Goal: Transaction & Acquisition: Purchase product/service

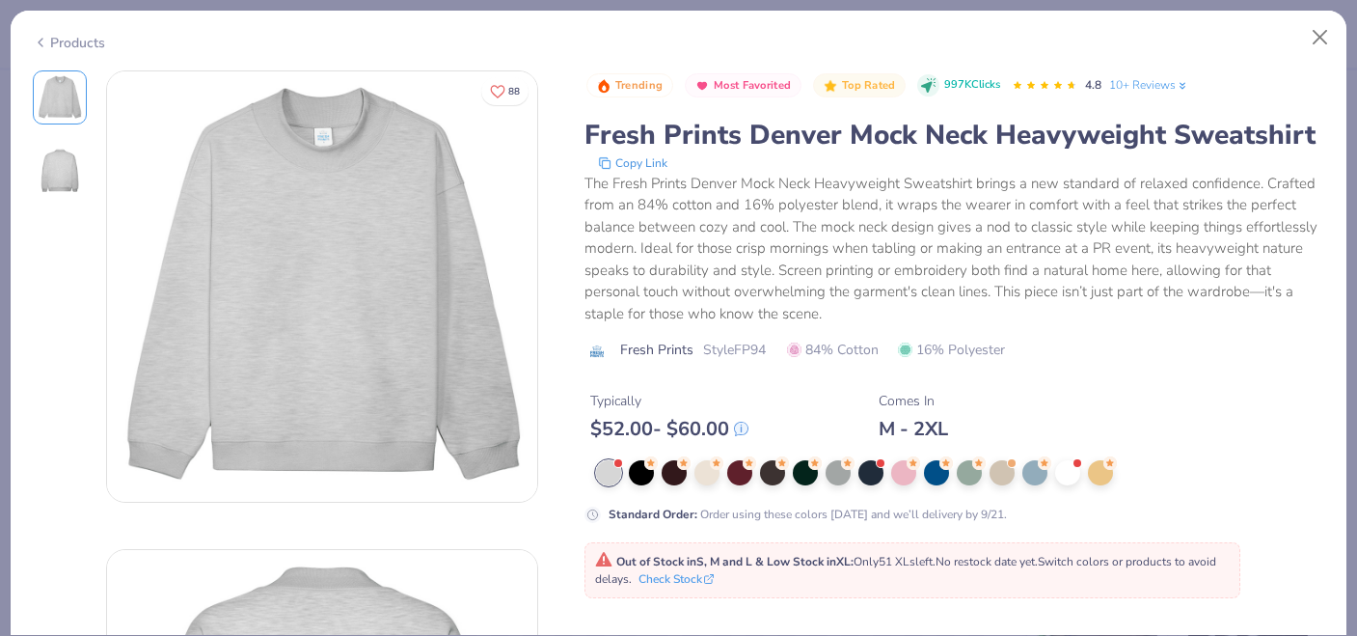
scroll to position [626, 0]
click at [849, 477] on div at bounding box center [838, 470] width 25 height 25
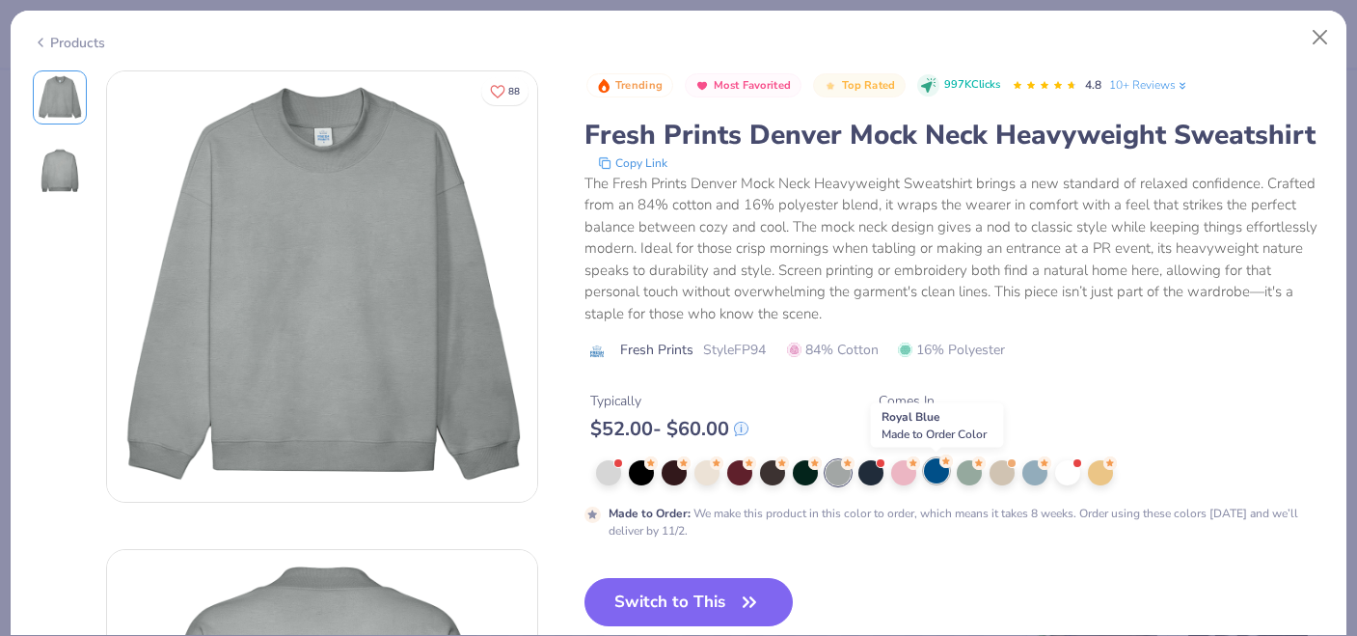
click at [936, 475] on div at bounding box center [936, 470] width 25 height 25
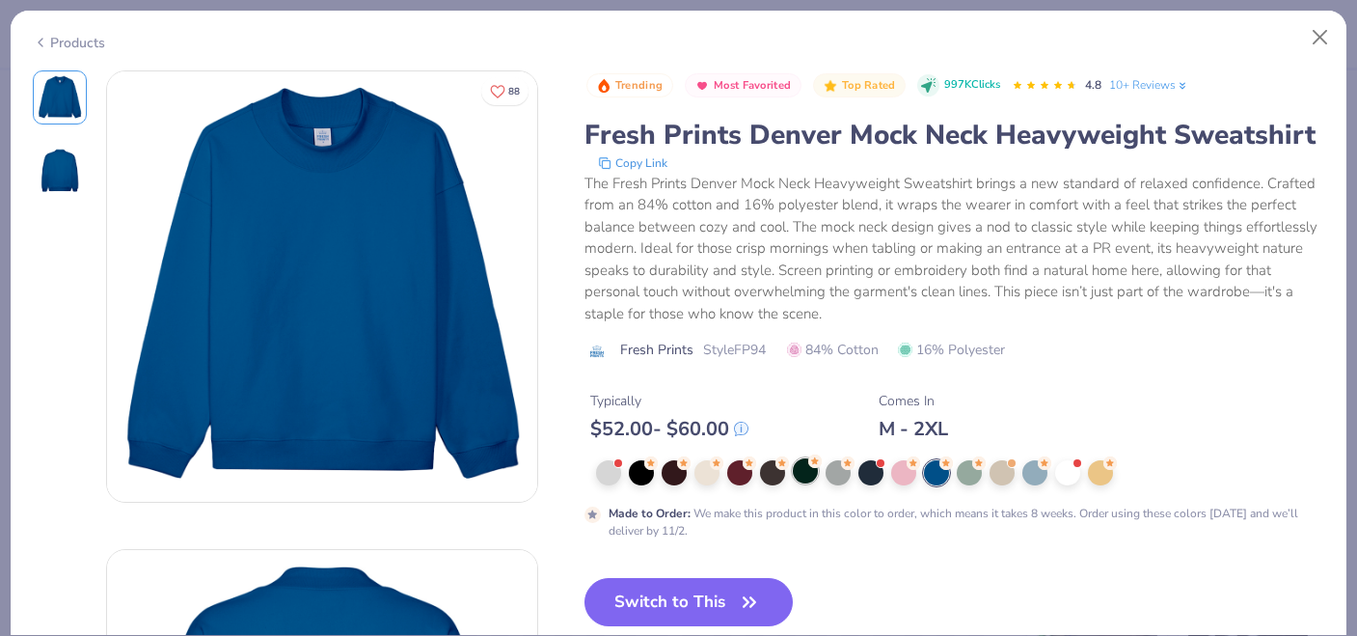
click at [796, 475] on div at bounding box center [805, 470] width 25 height 25
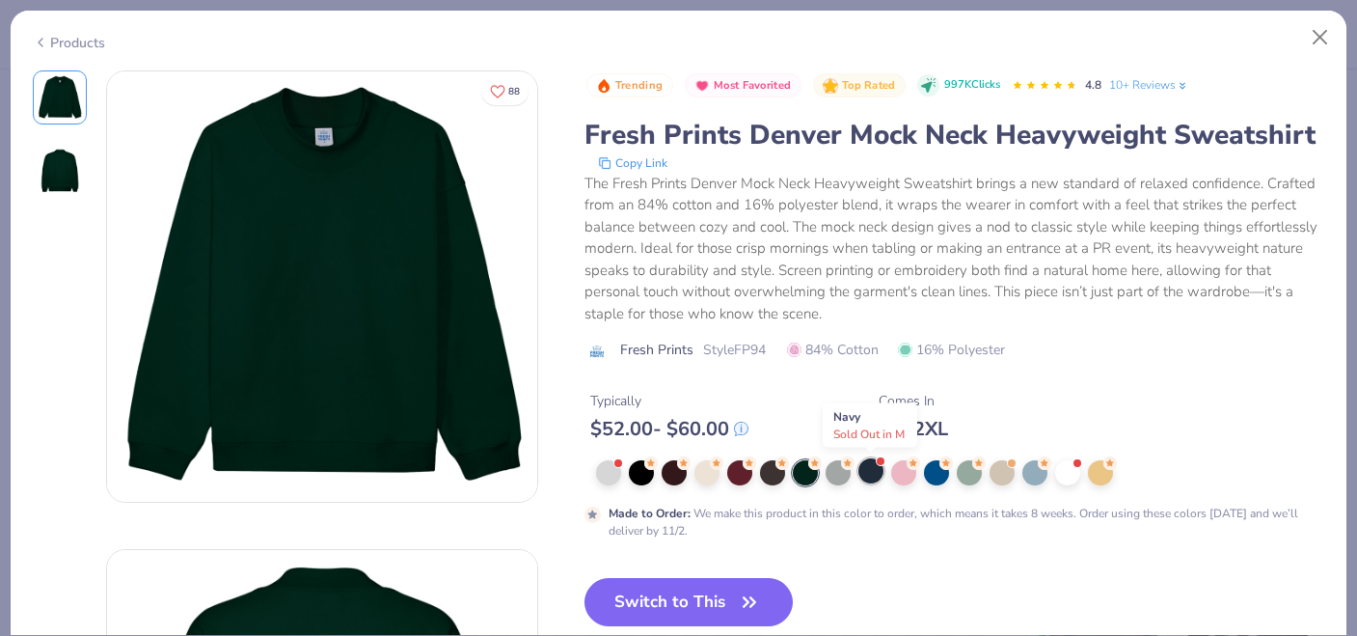
click at [865, 474] on div at bounding box center [871, 470] width 25 height 25
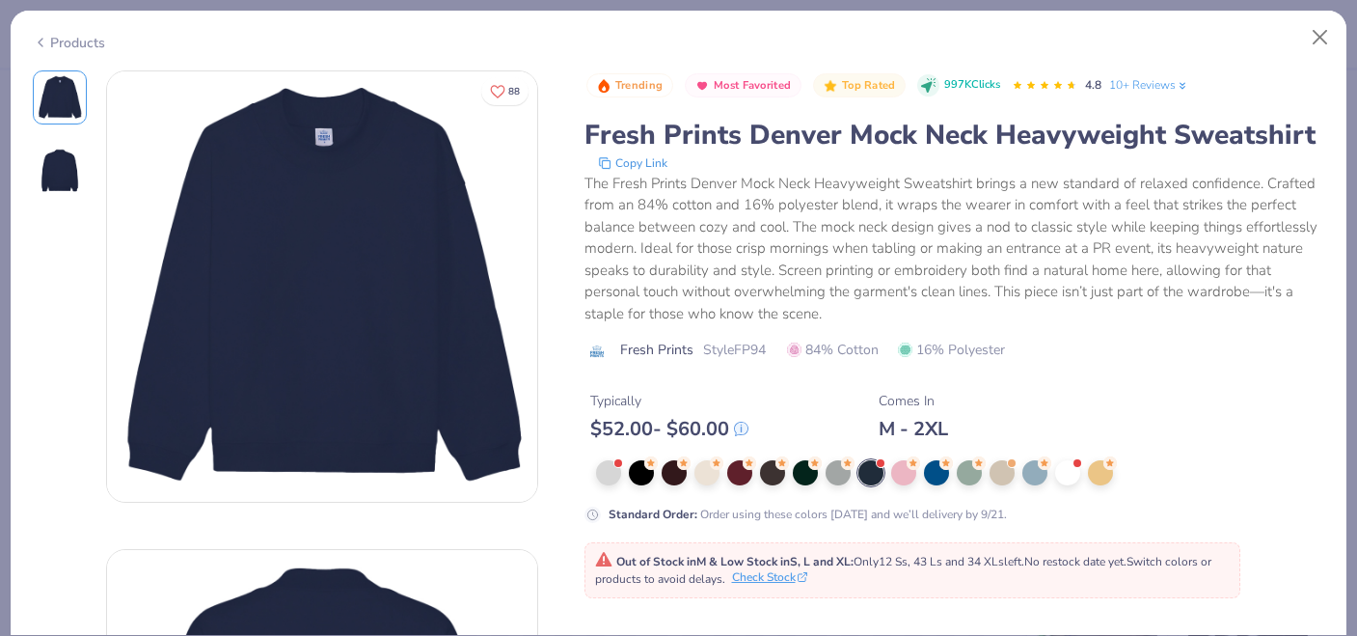
click at [781, 579] on button "Check Stock" at bounding box center [769, 576] width 75 height 17
click at [1326, 38] on button "Close" at bounding box center [1320, 37] width 37 height 37
type textarea "x"
